Goal: Transaction & Acquisition: Purchase product/service

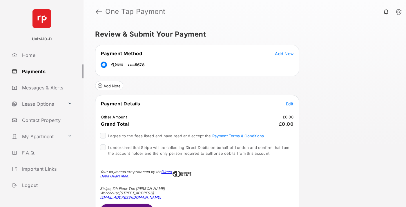
click at [290, 104] on span "Edit" at bounding box center [290, 103] width 8 height 5
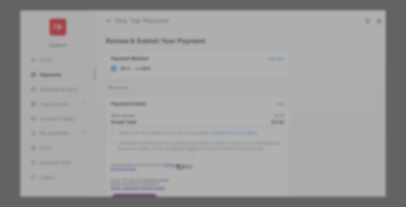
click at [192, 96] on div "Other Amount" at bounding box center [192, 98] width 94 height 10
type input "**"
click at [183, 146] on button "Save" at bounding box center [183, 153] width 29 height 14
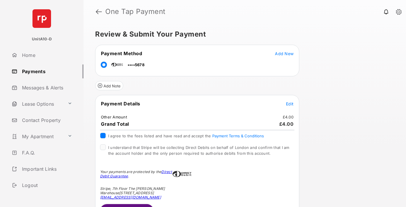
click at [127, 205] on button "Submit Payment" at bounding box center [127, 211] width 54 height 14
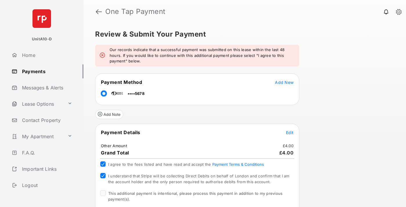
click at [195, 193] on span "This additional payment is intentional, please process this payment in addition…" at bounding box center [195, 196] width 174 height 10
